Goal: Transaction & Acquisition: Download file/media

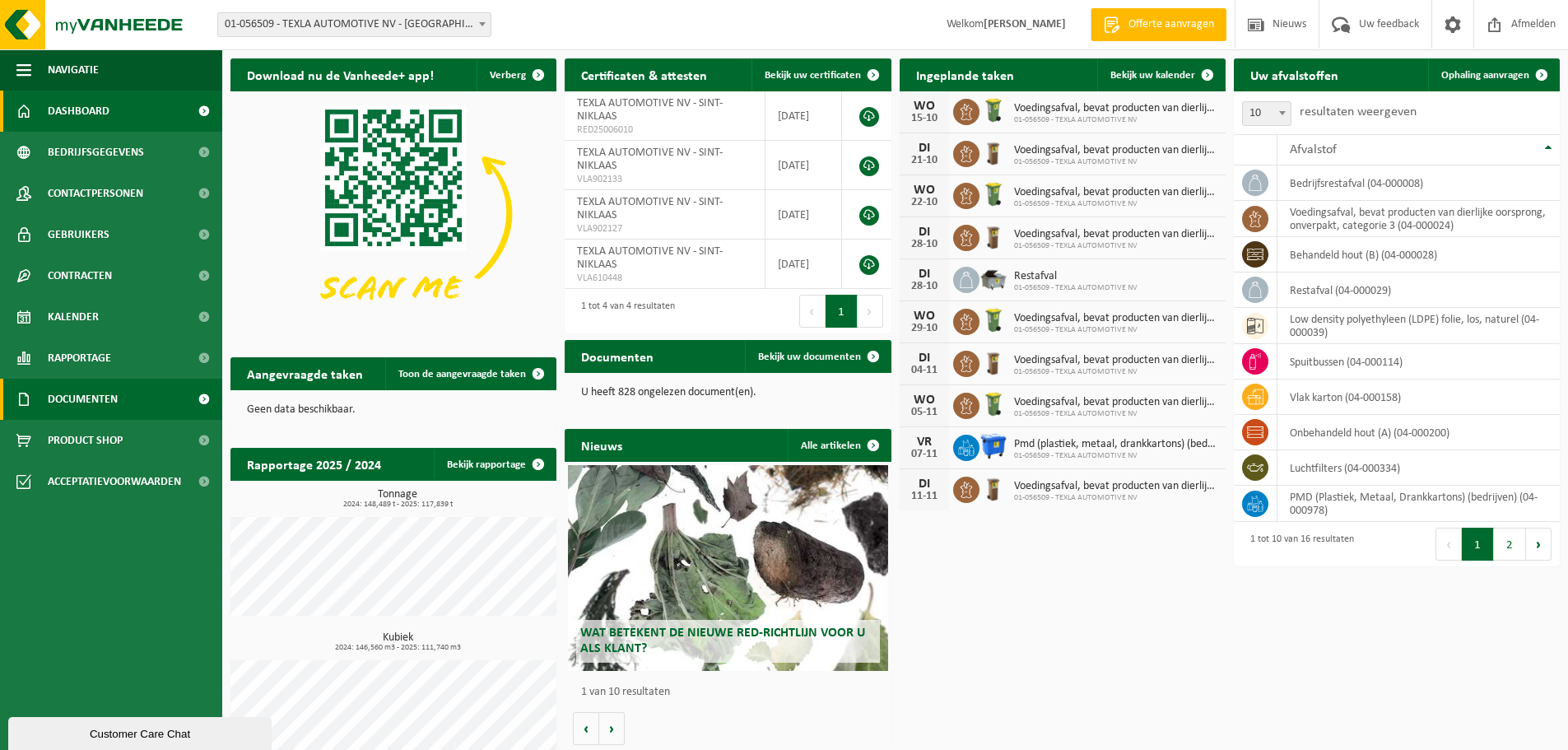
click at [63, 397] on span "Documenten" at bounding box center [83, 399] width 70 height 41
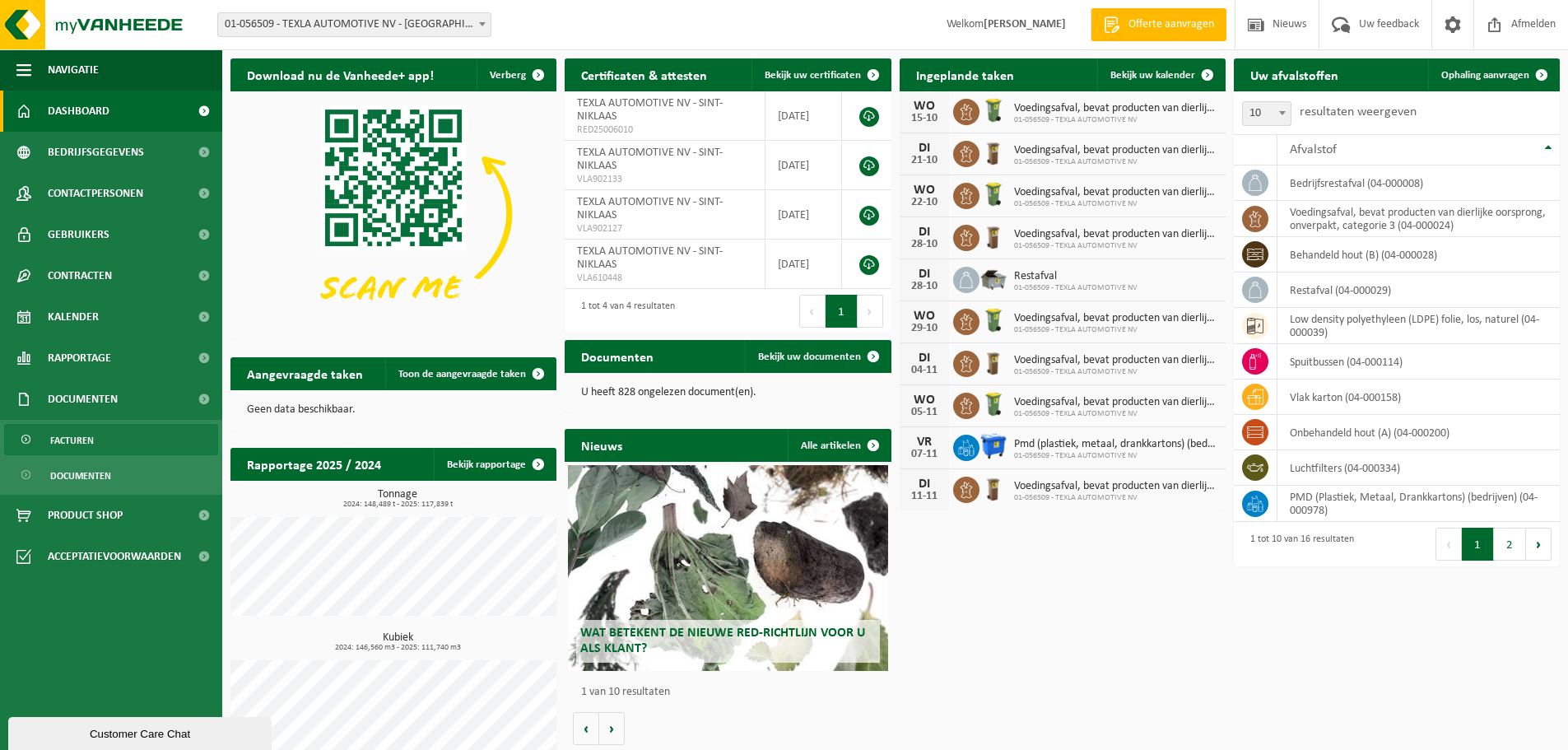
click at [75, 443] on span "Facturen" at bounding box center [71, 440] width 43 height 31
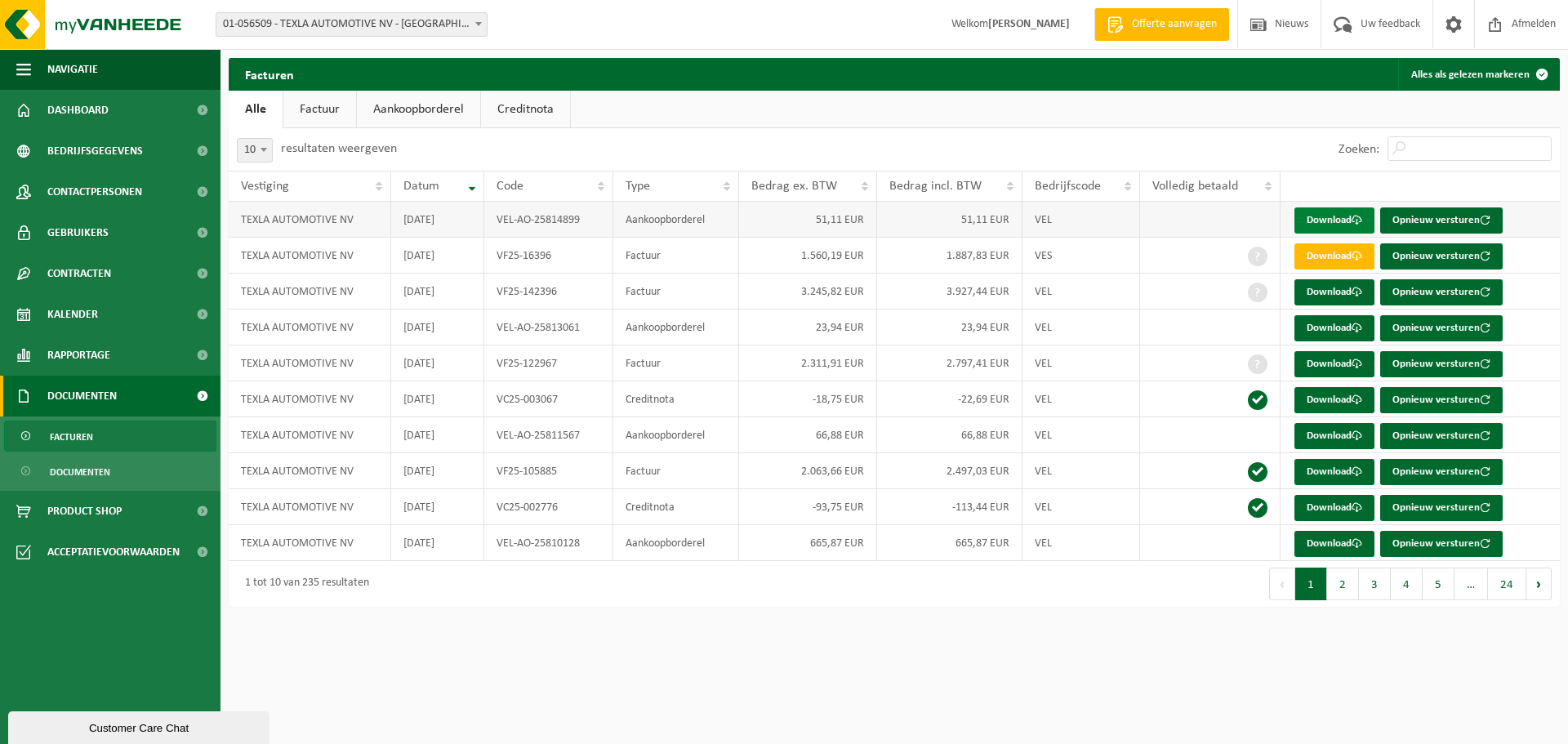
click at [1323, 219] on link "Download" at bounding box center [1335, 220] width 80 height 26
click at [1311, 323] on link "Download" at bounding box center [1335, 328] width 80 height 26
click at [1332, 437] on link "Download" at bounding box center [1335, 436] width 80 height 26
click at [1324, 545] on link "Download" at bounding box center [1335, 544] width 80 height 26
click at [1331, 472] on link "Download" at bounding box center [1335, 472] width 80 height 26
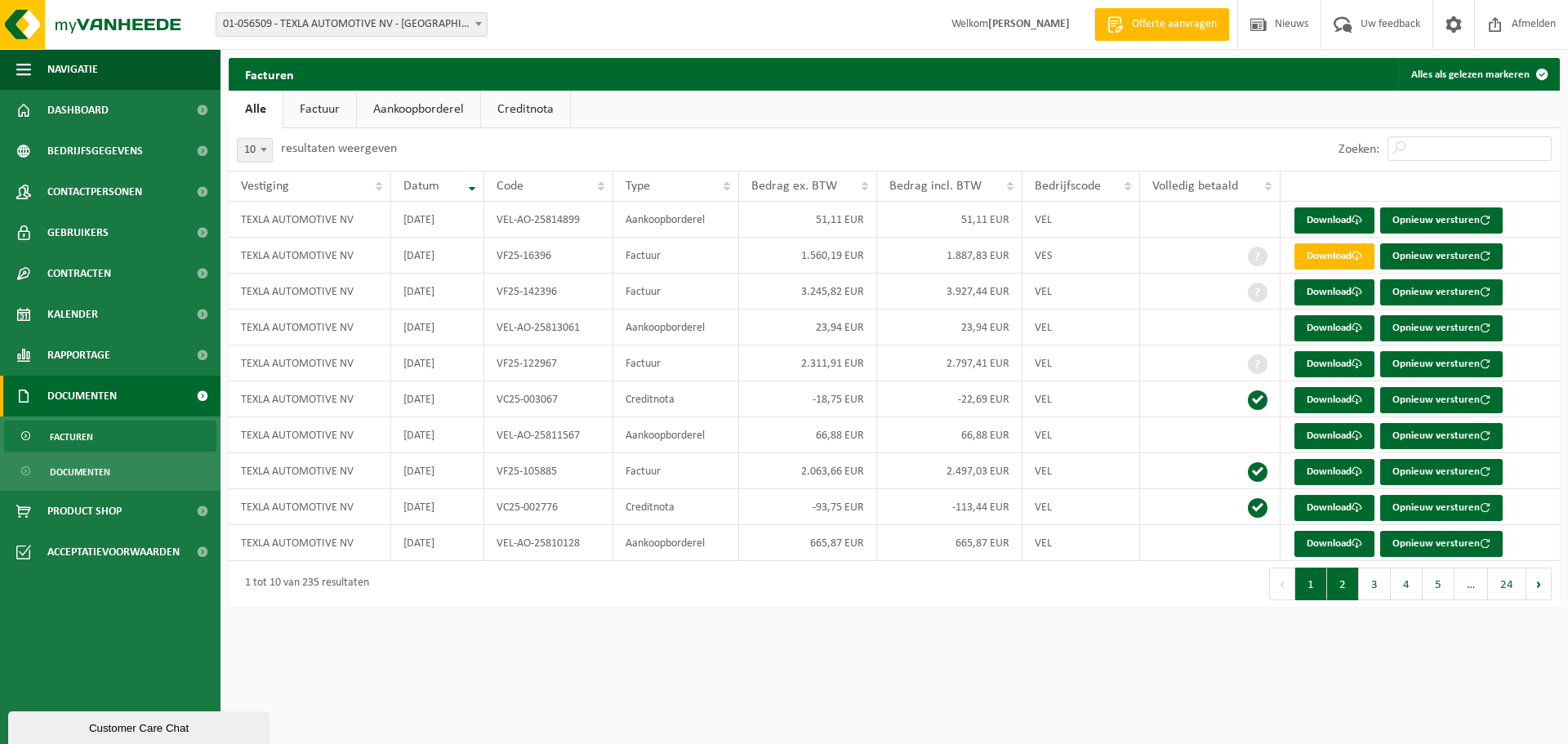
click at [1345, 583] on button "2" at bounding box center [1343, 584] width 32 height 33
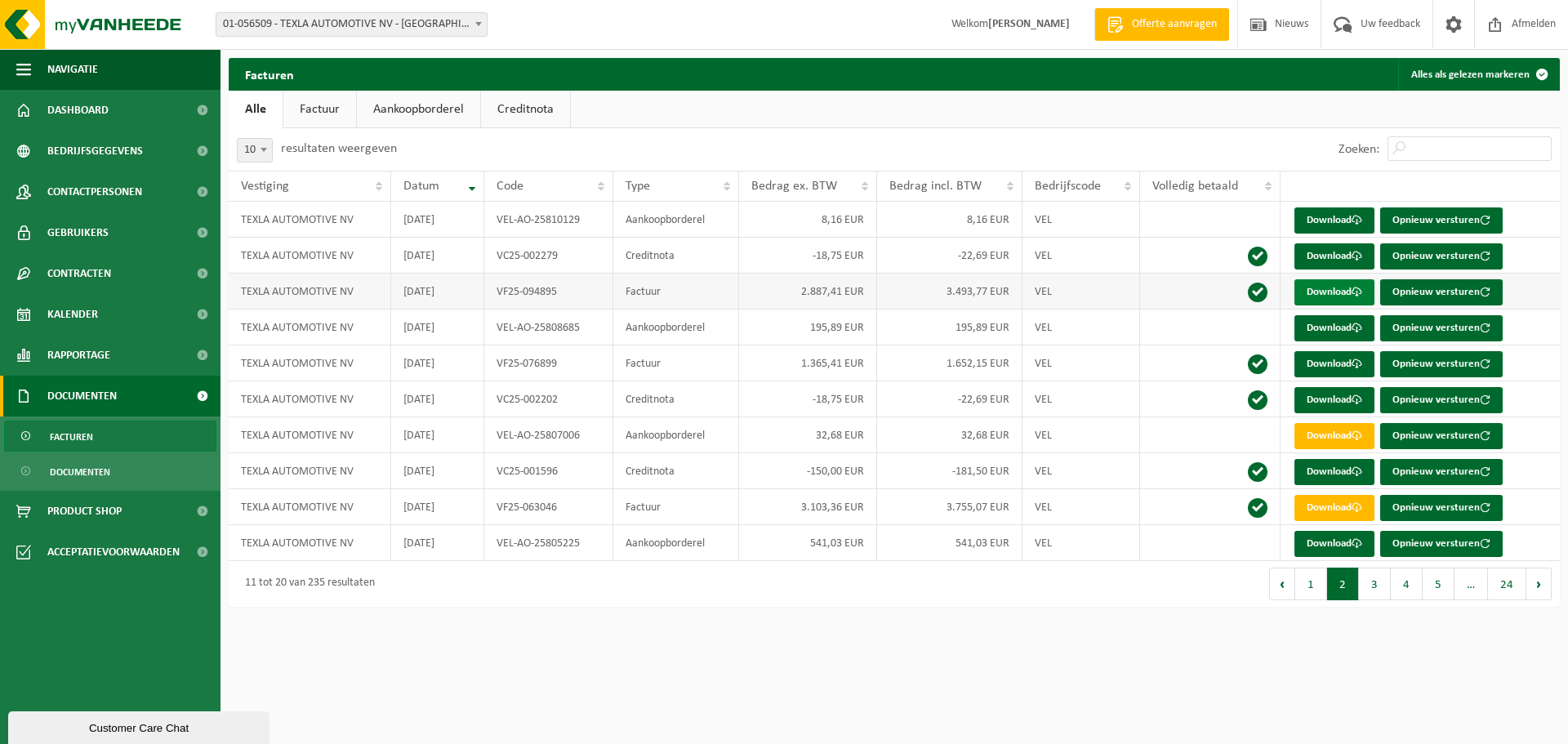
click at [1341, 291] on link "Download" at bounding box center [1335, 292] width 80 height 26
click at [1311, 591] on button "1" at bounding box center [1311, 584] width 32 height 33
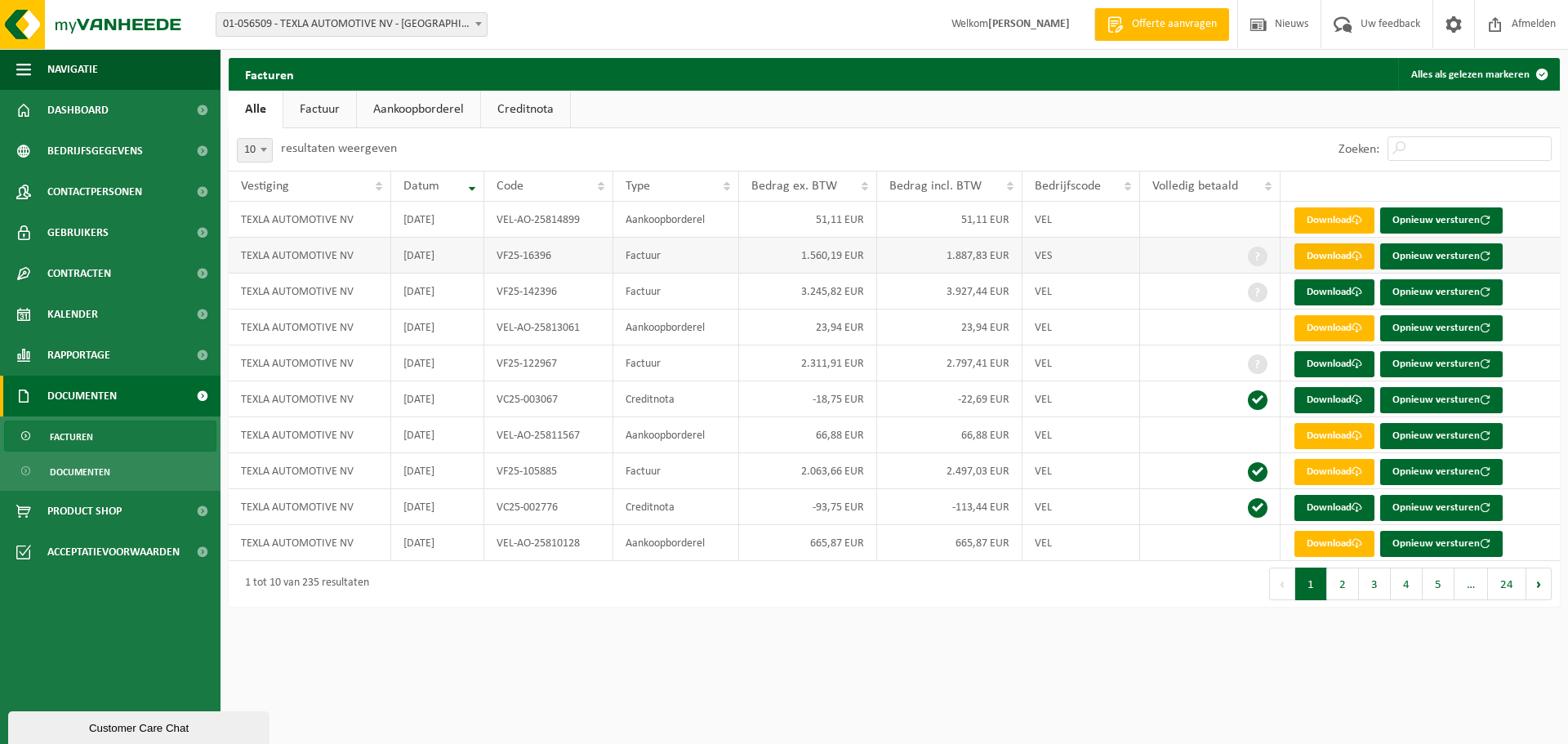
click at [1325, 253] on link "Download" at bounding box center [1335, 256] width 80 height 26
click at [1339, 292] on link "Download" at bounding box center [1335, 292] width 80 height 26
